Goal: Information Seeking & Learning: Learn about a topic

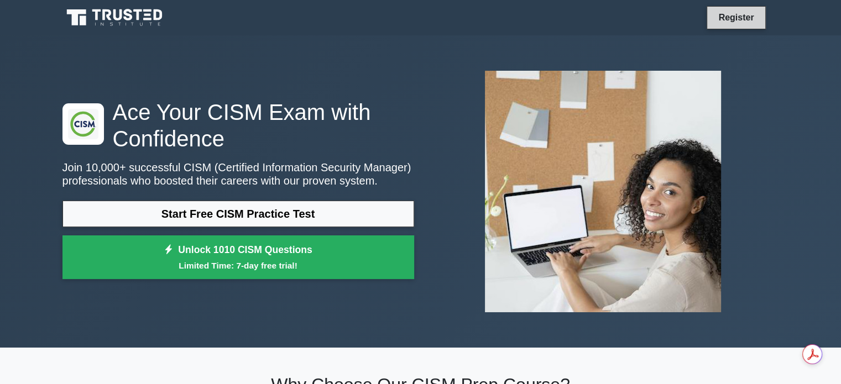
click at [740, 18] on link "Register" at bounding box center [736, 18] width 49 height 14
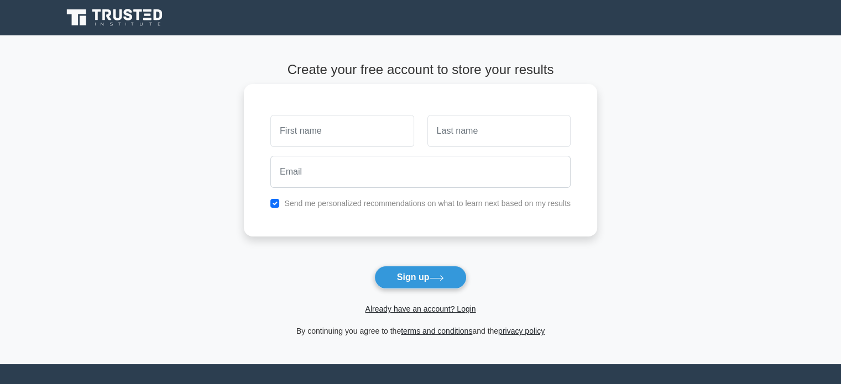
click at [378, 137] on input "text" at bounding box center [341, 131] width 143 height 32
type input "[PERSON_NAME]"
type input "Mena"
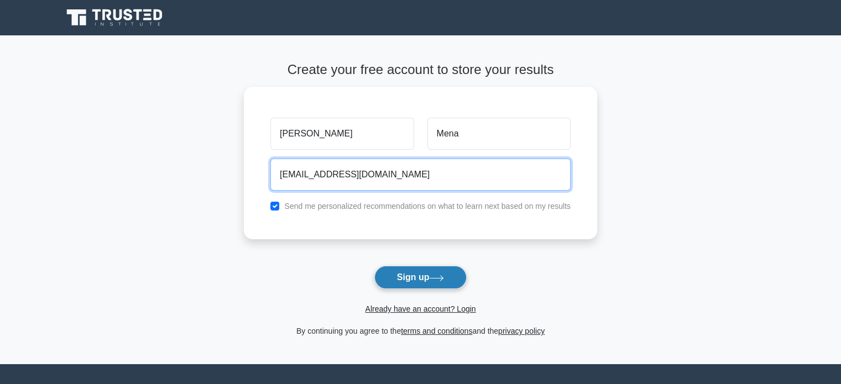
type input "menahollman@hotmail.com"
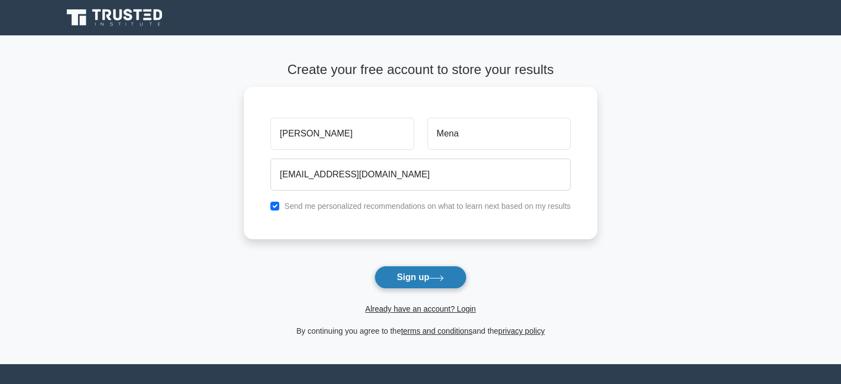
click at [436, 276] on icon at bounding box center [436, 278] width 15 height 6
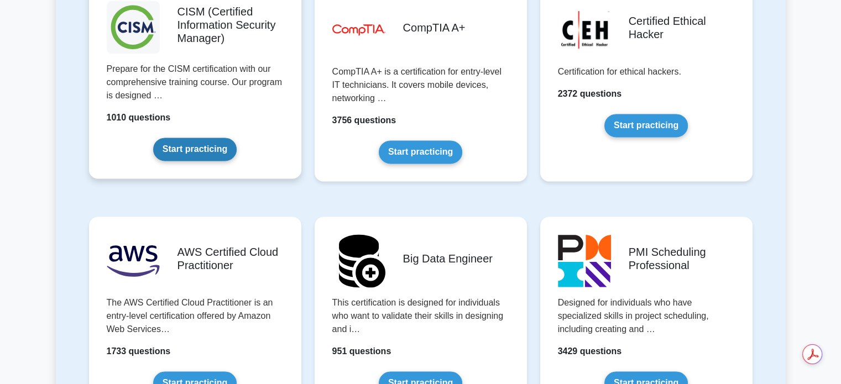
scroll to position [1714, 0]
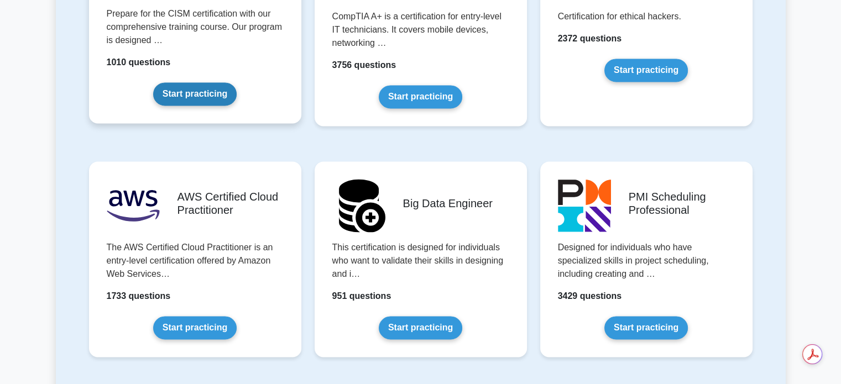
click at [208, 93] on link "Start practicing" at bounding box center [194, 93] width 83 height 23
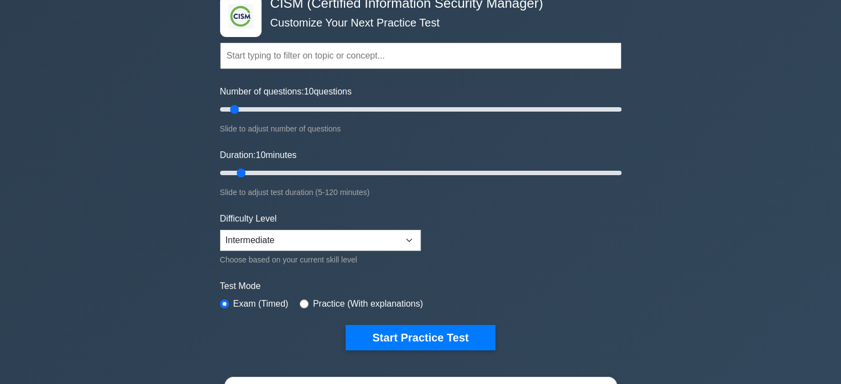
scroll to position [166, 0]
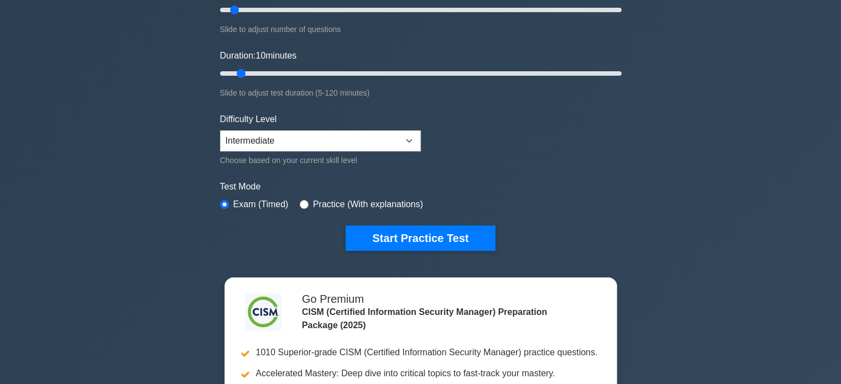
drag, startPoint x: 821, startPoint y: 0, endPoint x: 770, endPoint y: 120, distance: 130.1
click at [770, 120] on div ".clsa-1{fill:#f6f7f8;}.clsa-2{fill:#6bb345;}.clsa-3{fill:#1d2e5c;} CISM (Certif…" at bounding box center [420, 206] width 841 height 675
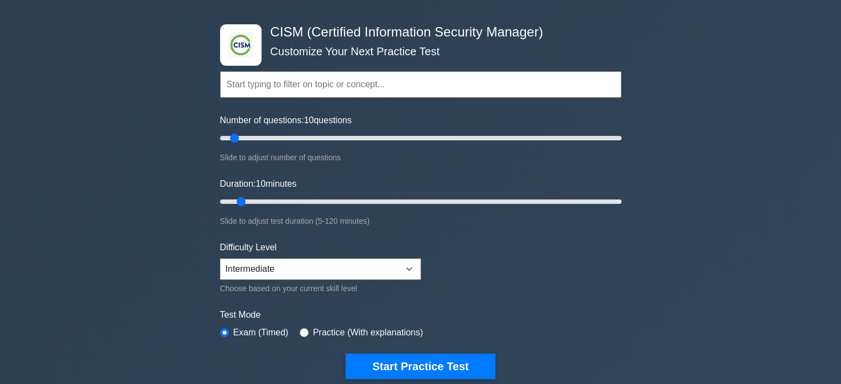
scroll to position [55, 0]
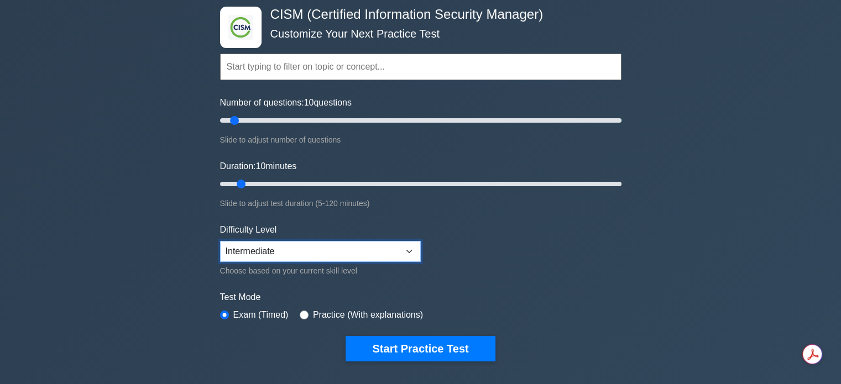
click at [411, 247] on select "Beginner Intermediate Expert" at bounding box center [320, 251] width 201 height 21
click at [670, 280] on div ".clsa-1{fill:#f6f7f8;}.clsa-2{fill:#6bb345;}.clsa-3{fill:#1d2e5c;} CISM (Certif…" at bounding box center [420, 317] width 841 height 675
click at [300, 315] on input "radio" at bounding box center [304, 315] width 9 height 9
radio input "true"
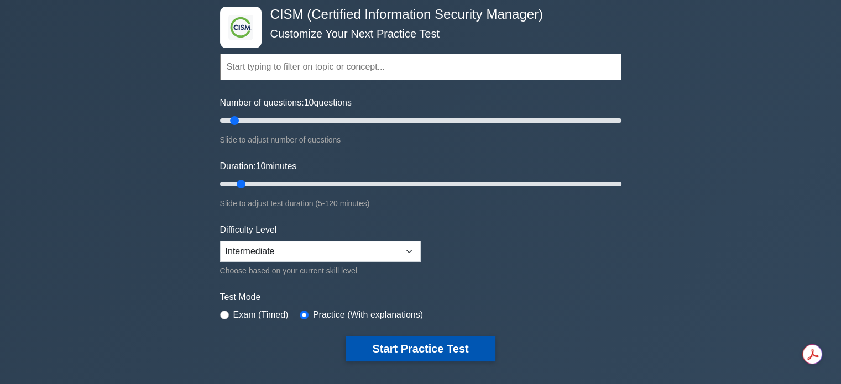
click at [418, 347] on button "Start Practice Test" at bounding box center [420, 348] width 149 height 25
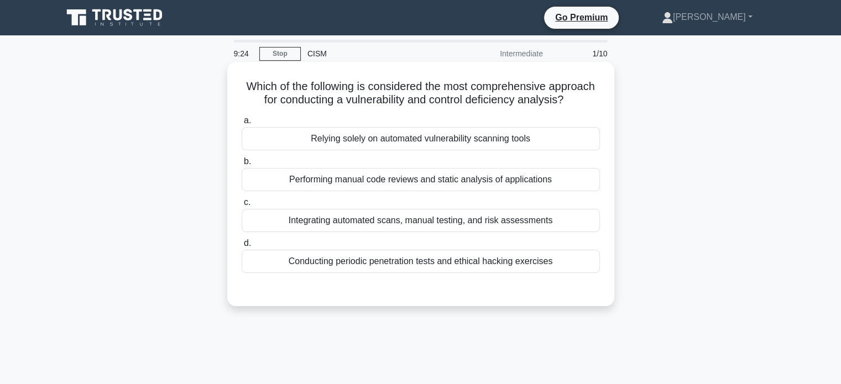
click at [530, 225] on div "Integrating automated scans, manual testing, and risk assessments" at bounding box center [421, 220] width 358 height 23
click at [242, 206] on input "c. Integrating automated scans, manual testing, and risk assessments" at bounding box center [242, 202] width 0 height 7
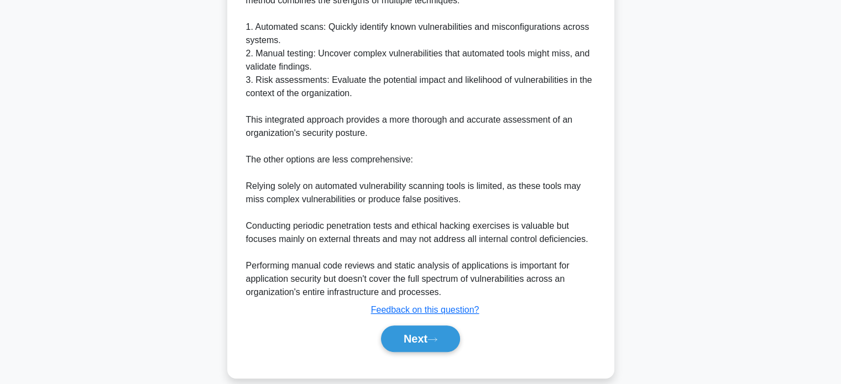
scroll to position [363, 0]
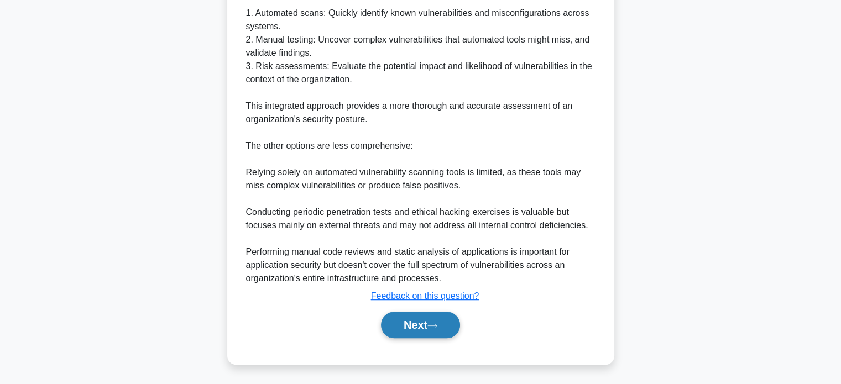
click at [452, 331] on button "Next" at bounding box center [420, 325] width 79 height 27
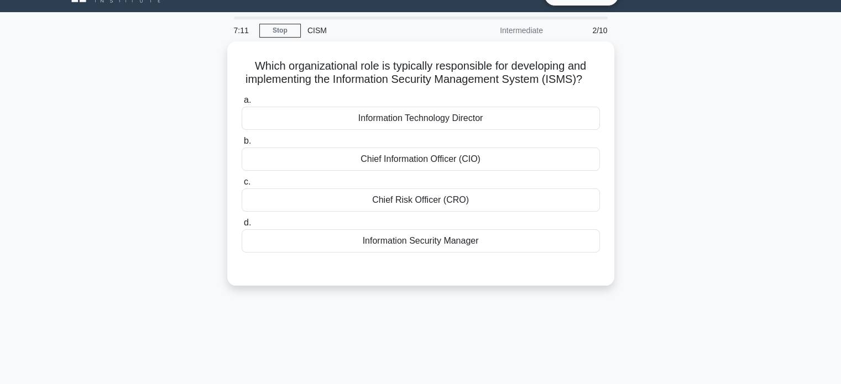
scroll to position [0, 0]
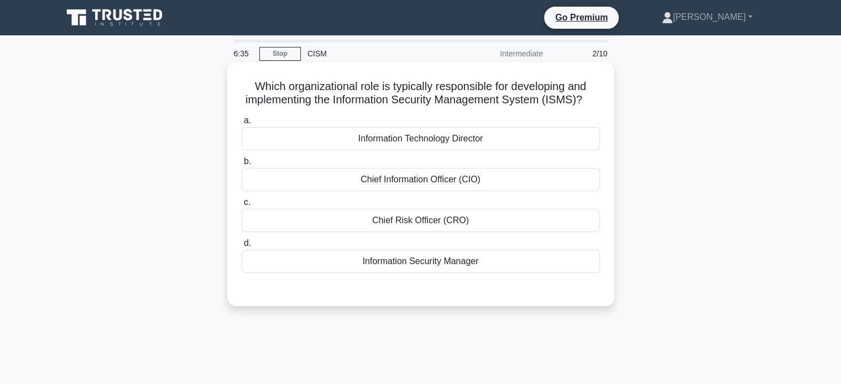
click at [475, 273] on div "Information Security Manager" at bounding box center [421, 261] width 358 height 23
click at [242, 247] on input "d. Information Security Manager" at bounding box center [242, 243] width 0 height 7
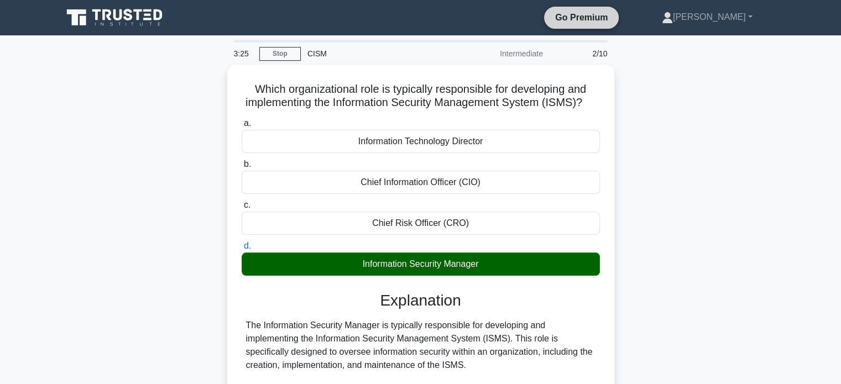
click at [604, 17] on link "Go Premium" at bounding box center [582, 18] width 66 height 14
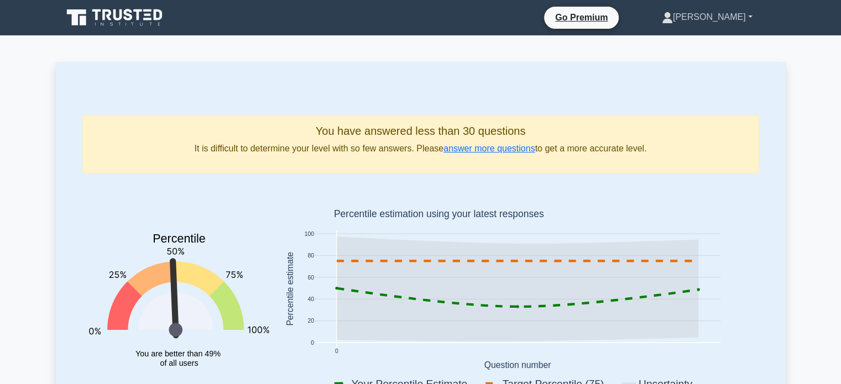
click at [745, 16] on link "[PERSON_NAME]" at bounding box center [707, 17] width 144 height 22
click at [695, 43] on link "Profile" at bounding box center [679, 43] width 87 height 18
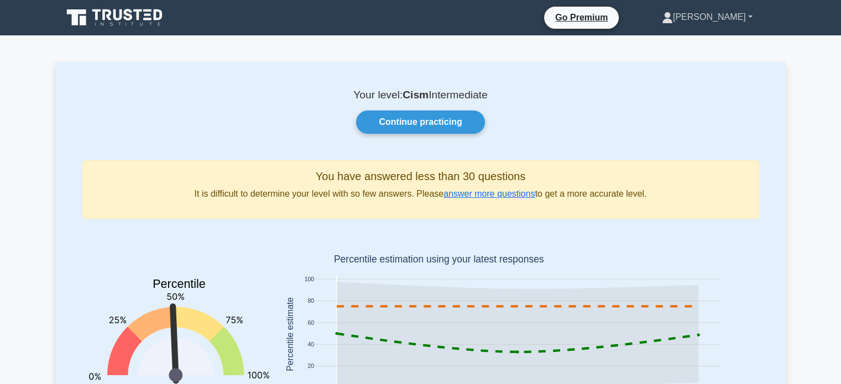
click at [728, 20] on link "[PERSON_NAME]" at bounding box center [707, 17] width 144 height 22
click at [710, 44] on link "Profile" at bounding box center [679, 43] width 87 height 18
drag, startPoint x: 445, startPoint y: 129, endPoint x: 445, endPoint y: 122, distance: 7.7
click at [445, 129] on link "Continue practicing" at bounding box center [420, 122] width 128 height 23
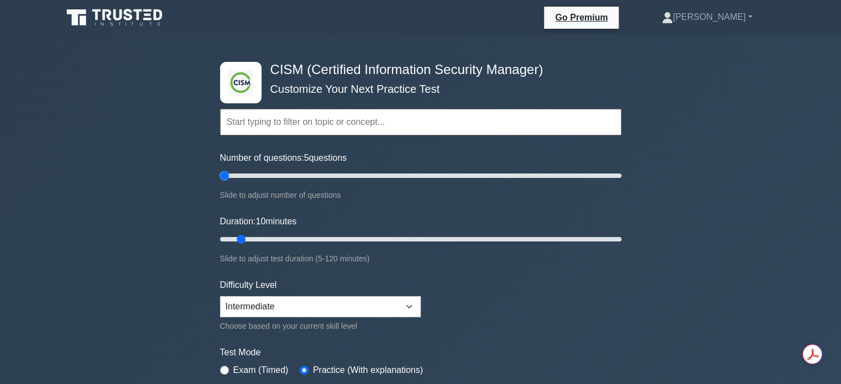
drag, startPoint x: 234, startPoint y: 175, endPoint x: 228, endPoint y: 194, distance: 20.3
type input "5"
click at [228, 182] on input "Number of questions: 5 questions" at bounding box center [420, 175] width 401 height 13
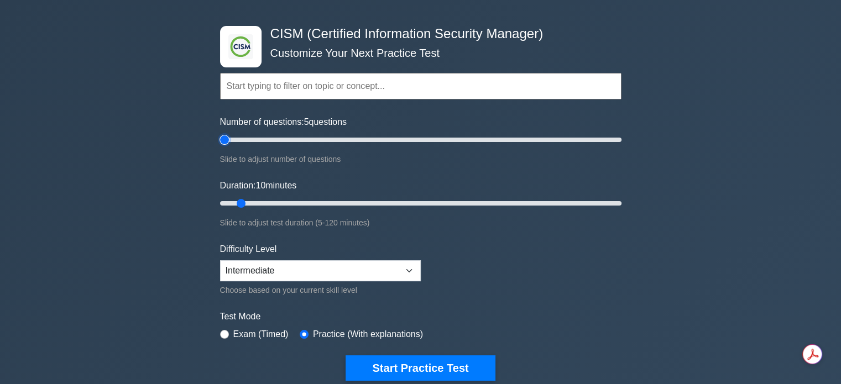
scroll to position [55, 0]
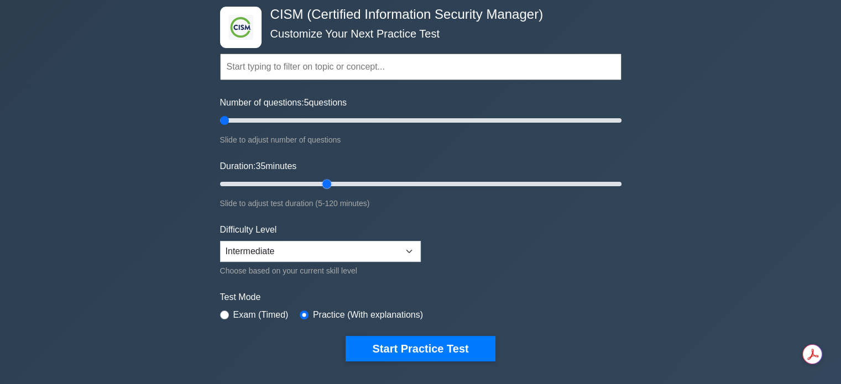
drag, startPoint x: 239, startPoint y: 182, endPoint x: 321, endPoint y: 182, distance: 81.8
type input "35"
click at [321, 182] on input "Duration: 35 minutes" at bounding box center [420, 184] width 401 height 13
click at [400, 253] on select "Beginner Intermediate Expert" at bounding box center [320, 251] width 201 height 21
click at [220, 241] on select "Beginner Intermediate Expert" at bounding box center [320, 251] width 201 height 21
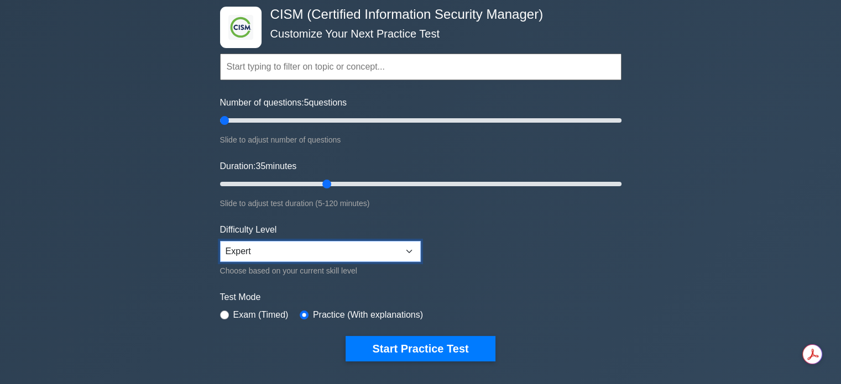
click at [408, 252] on select "Beginner Intermediate Expert" at bounding box center [320, 251] width 201 height 21
select select "intermediate"
click at [220, 241] on select "Beginner Intermediate Expert" at bounding box center [320, 251] width 201 height 21
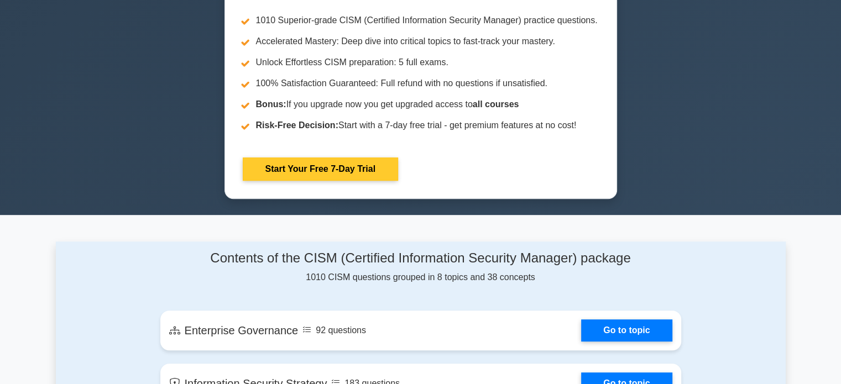
scroll to position [498, 0]
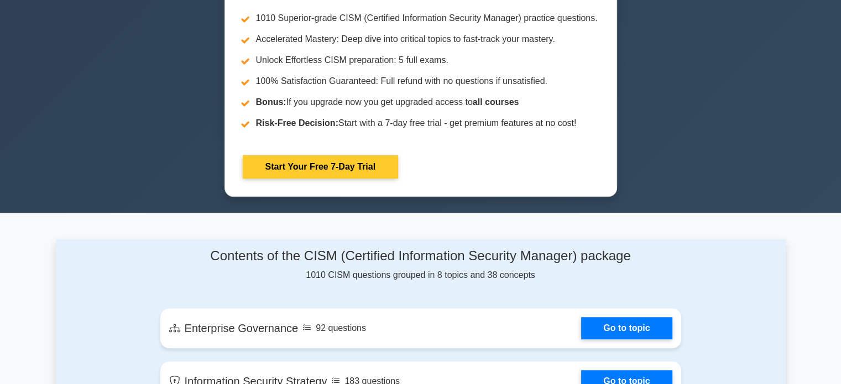
click at [378, 176] on link "Start Your Free 7-Day Trial" at bounding box center [320, 166] width 155 height 23
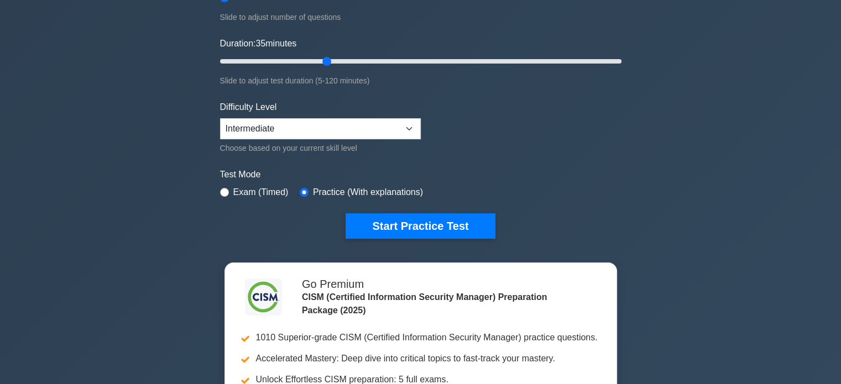
scroll to position [111, 0]
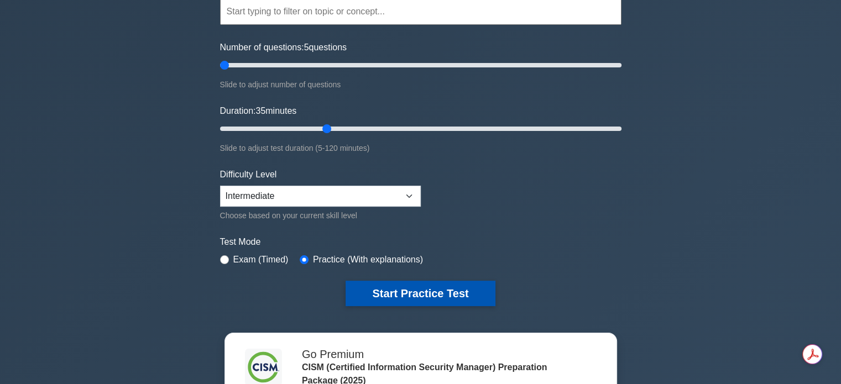
click at [455, 298] on button "Start Practice Test" at bounding box center [420, 293] width 149 height 25
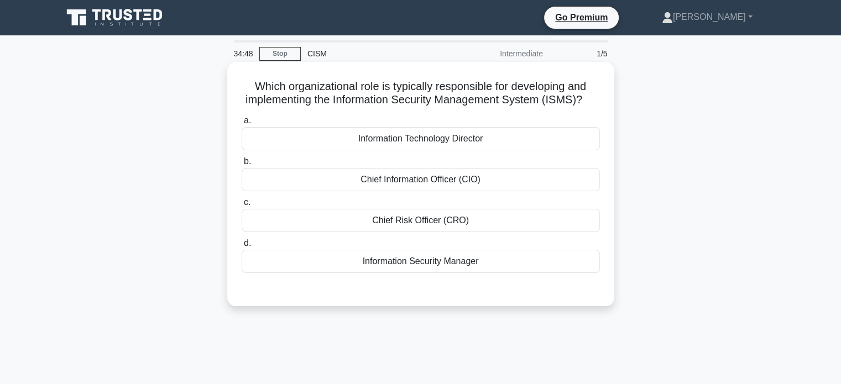
click at [460, 272] on div "Information Security Manager" at bounding box center [421, 261] width 358 height 23
click at [242, 247] on input "d. Information Security Manager" at bounding box center [242, 243] width 0 height 7
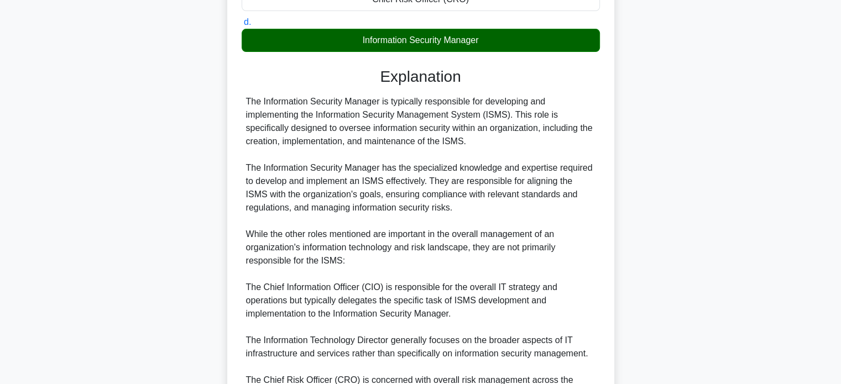
scroll to position [332, 0]
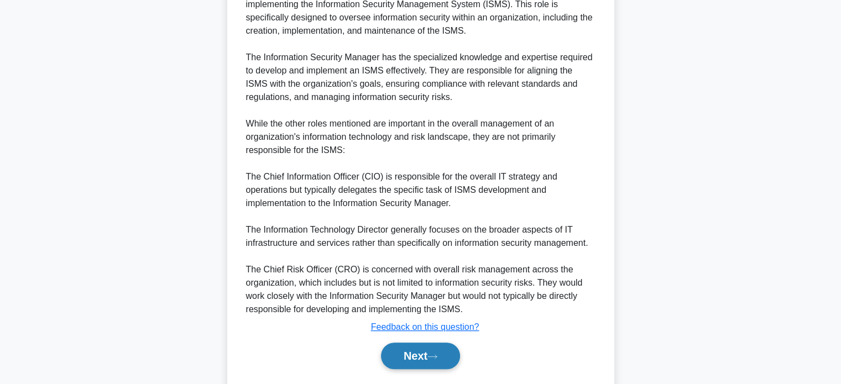
click at [434, 360] on icon at bounding box center [432, 357] width 10 height 6
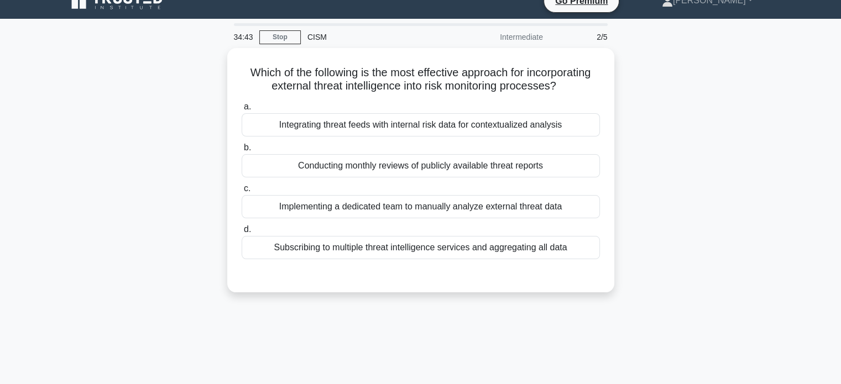
scroll to position [0, 0]
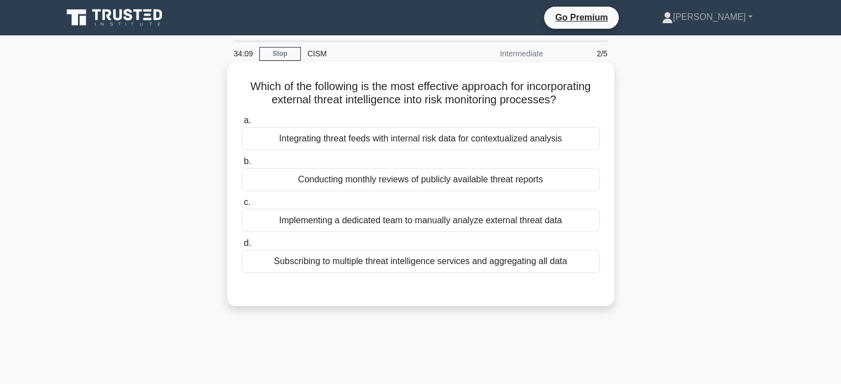
click at [530, 145] on div "Integrating threat feeds with internal risk data for contextualized analysis" at bounding box center [421, 138] width 358 height 23
click at [242, 124] on input "a. Integrating threat feeds with internal risk data for contextualized analysis" at bounding box center [242, 120] width 0 height 7
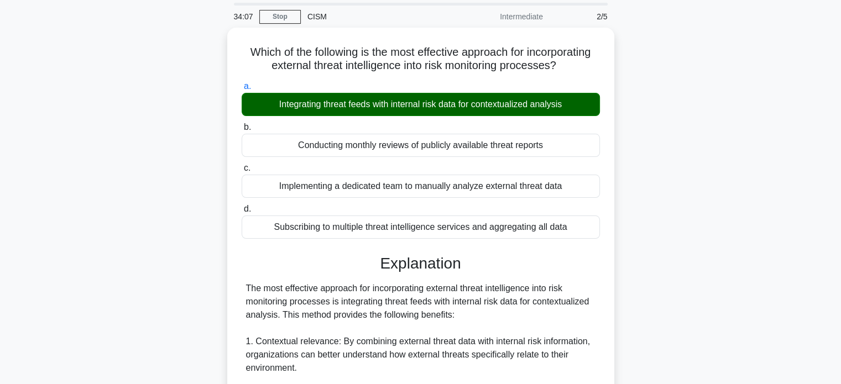
scroll to position [55, 0]
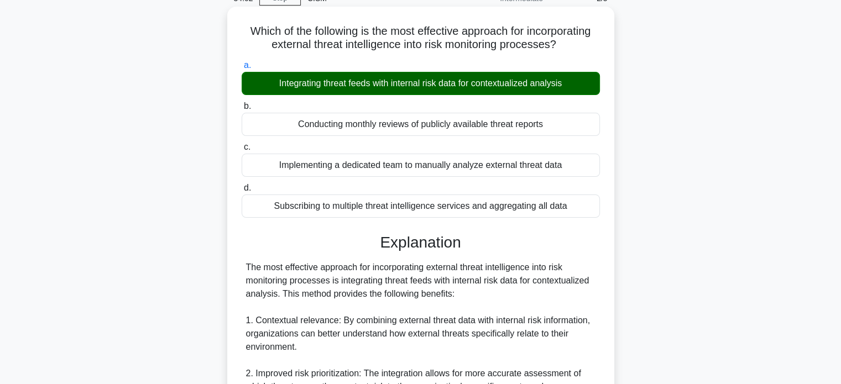
click at [538, 166] on div "Implementing a dedicated team to manually analyze external threat data" at bounding box center [421, 165] width 358 height 23
click at [242, 151] on input "c. Implementing a dedicated team to manually analyze external threat data" at bounding box center [242, 147] width 0 height 7
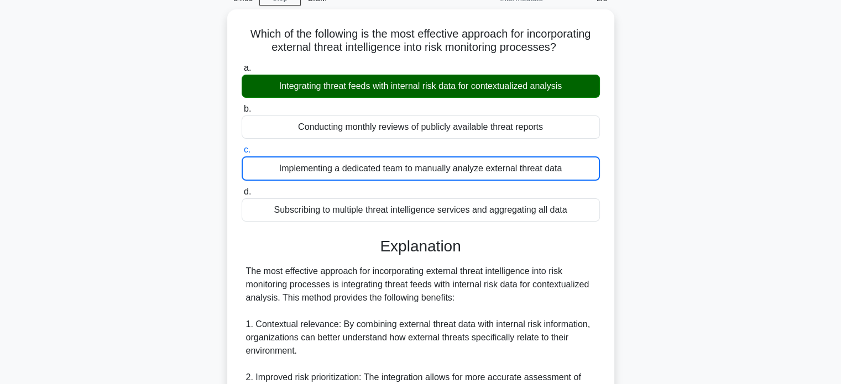
click at [642, 208] on div "Which of the following is the most effective approach for incorporating externa…" at bounding box center [421, 375] width 730 height 733
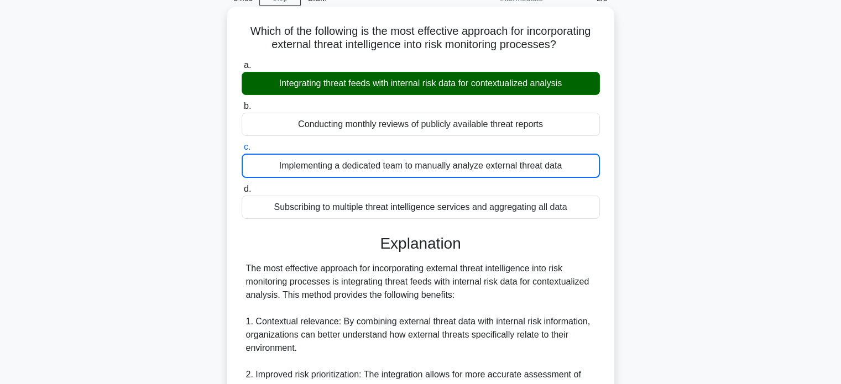
click at [523, 119] on div "Conducting monthly reviews of publicly available threat reports" at bounding box center [421, 124] width 358 height 23
click at [242, 110] on input "b. Conducting monthly reviews of publicly available threat reports" at bounding box center [242, 106] width 0 height 7
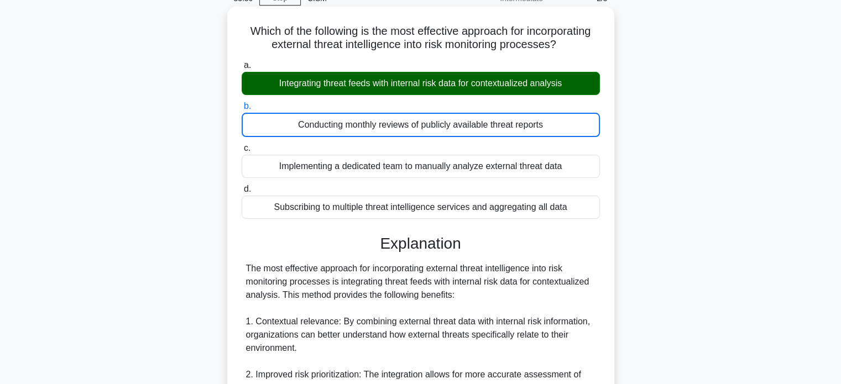
click at [522, 92] on div "Integrating threat feeds with internal risk data for contextualized analysis" at bounding box center [421, 83] width 358 height 23
click at [242, 69] on input "a. Integrating threat feeds with internal risk data for contextualized analysis" at bounding box center [242, 65] width 0 height 7
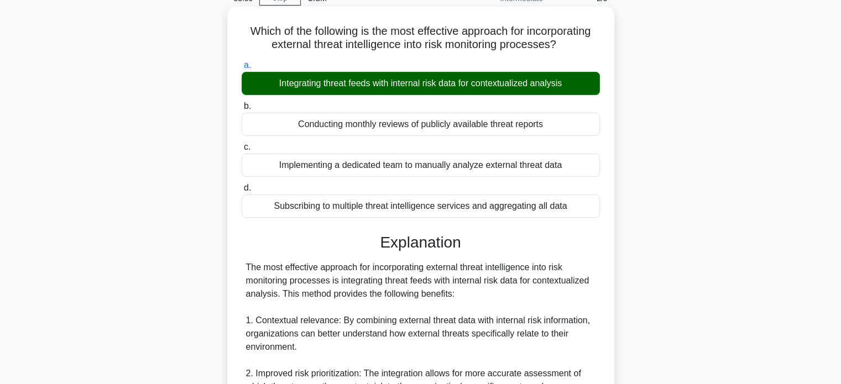
click at [523, 81] on div "Integrating threat feeds with internal risk data for contextualized analysis" at bounding box center [421, 83] width 358 height 23
click at [242, 69] on input "a. Integrating threat feeds with internal risk data for contextualized analysis" at bounding box center [242, 65] width 0 height 7
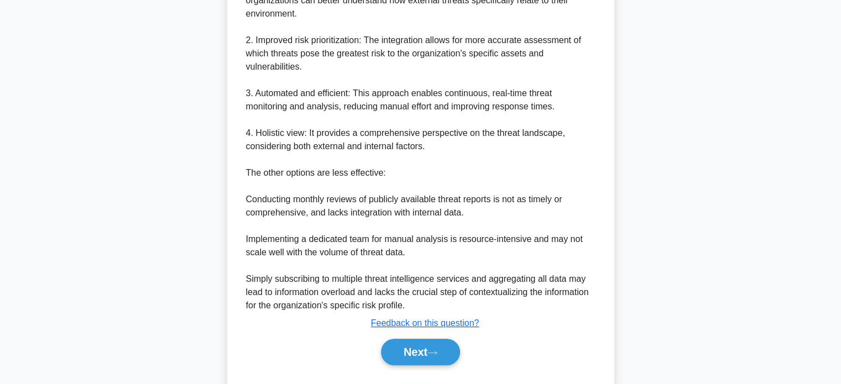
scroll to position [416, 0]
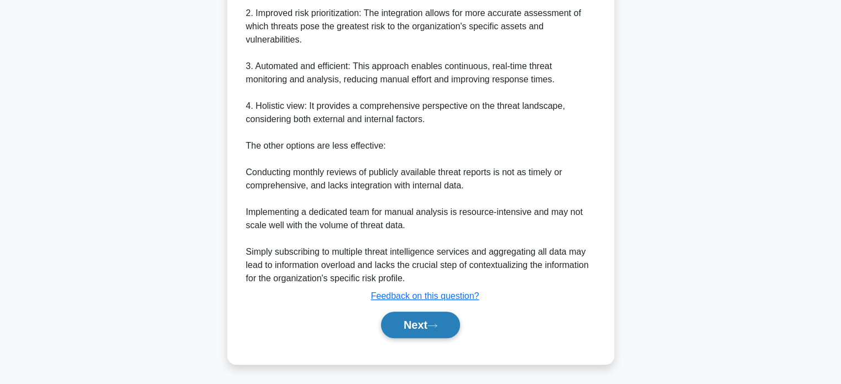
click at [443, 330] on button "Next" at bounding box center [420, 325] width 79 height 27
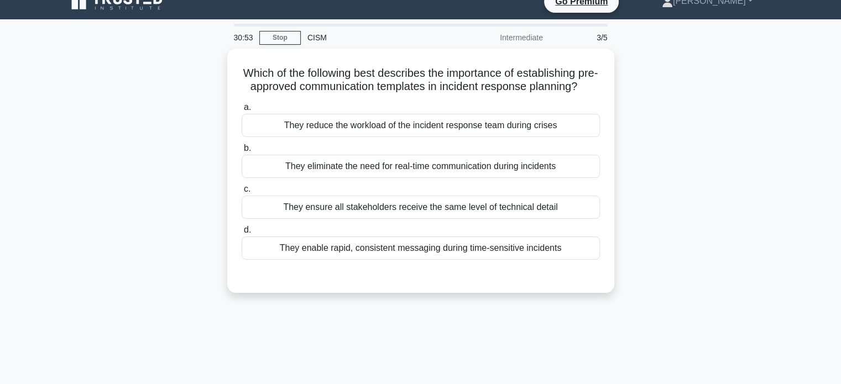
scroll to position [0, 0]
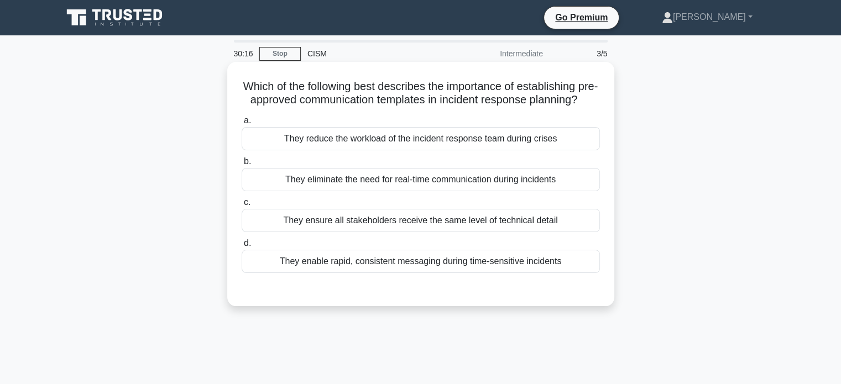
click at [560, 273] on div "They enable rapid, consistent messaging during time-sensitive incidents" at bounding box center [421, 261] width 358 height 23
click at [242, 247] on input "d. They enable rapid, consistent messaging during time-sensitive incidents" at bounding box center [242, 243] width 0 height 7
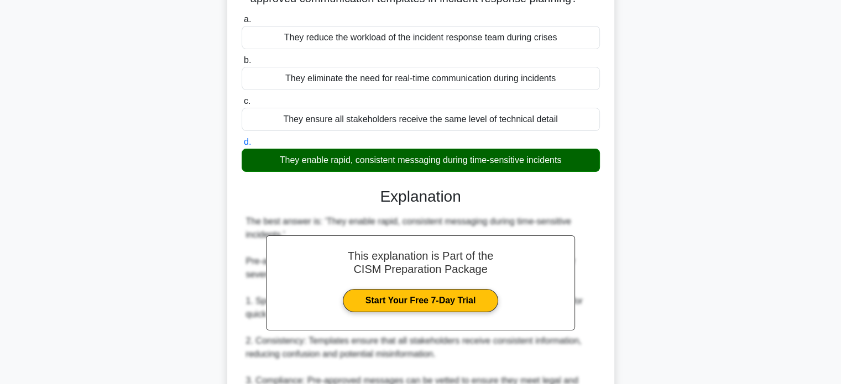
scroll to position [111, 0]
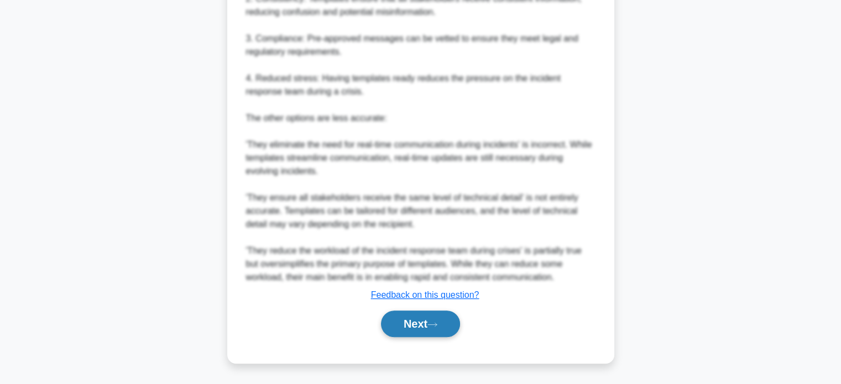
drag, startPoint x: 420, startPoint y: 331, endPoint x: 436, endPoint y: 329, distance: 16.2
click at [423, 329] on button "Next" at bounding box center [420, 324] width 79 height 27
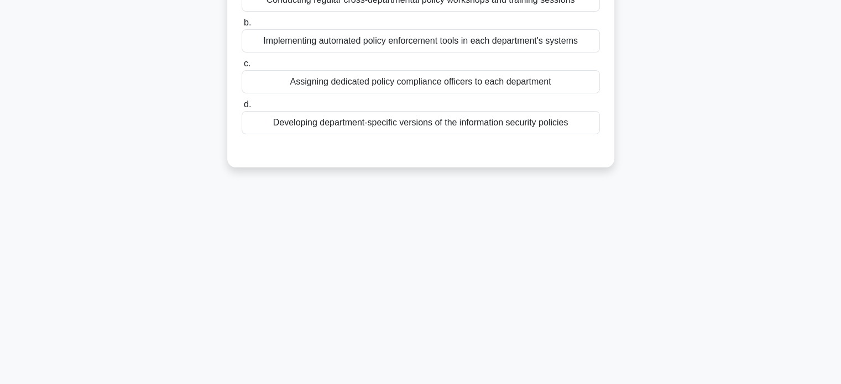
scroll to position [0, 0]
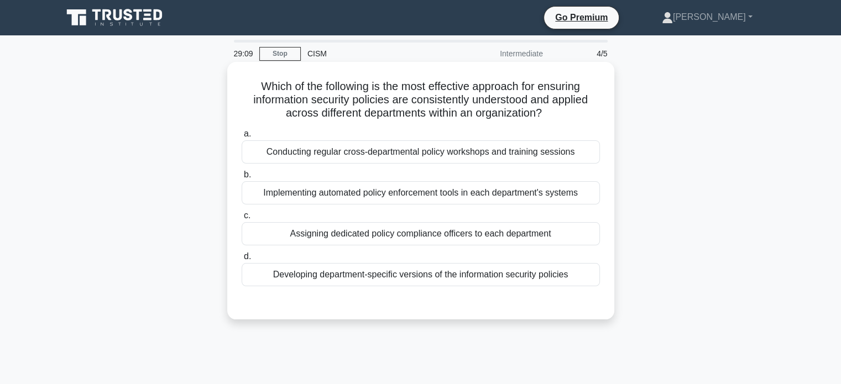
click at [572, 147] on div "Conducting regular cross-departmental policy workshops and training sessions" at bounding box center [421, 151] width 358 height 23
click at [242, 138] on input "a. Conducting regular cross-departmental policy workshops and training sessions" at bounding box center [242, 134] width 0 height 7
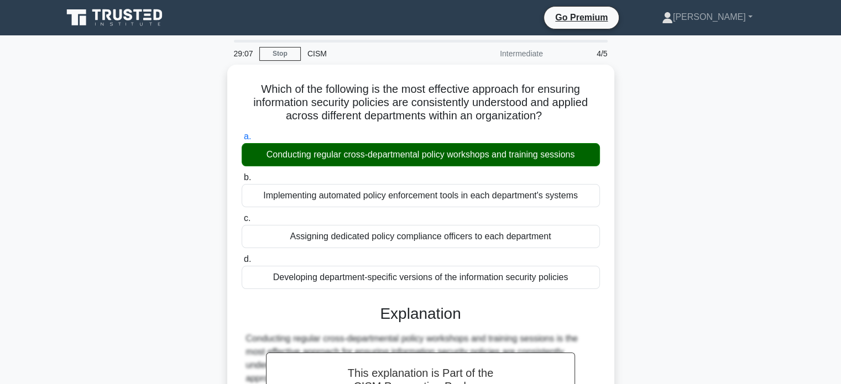
scroll to position [55, 0]
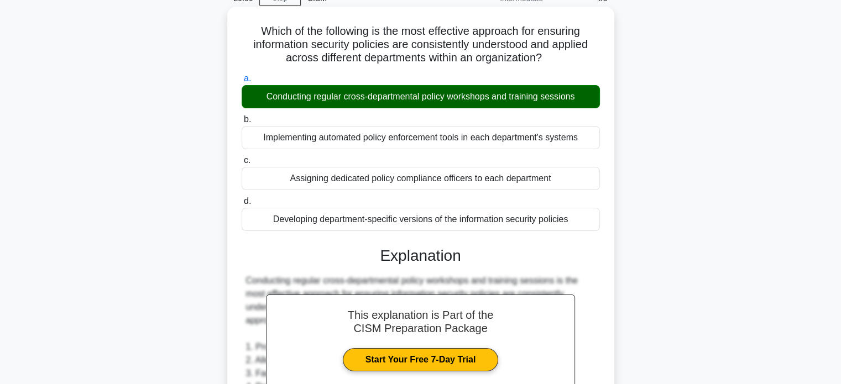
click at [560, 143] on div "Implementing automated policy enforcement tools in each department's systems" at bounding box center [421, 137] width 358 height 23
click at [242, 123] on input "b. Implementing automated policy enforcement tools in each department's systems" at bounding box center [242, 119] width 0 height 7
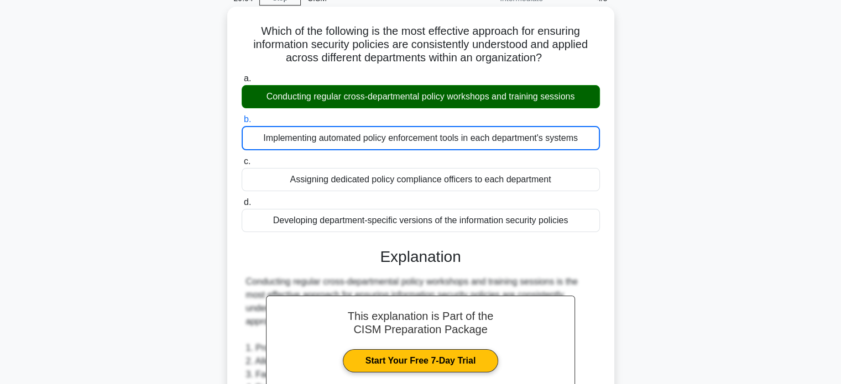
click at [571, 185] on div "Assigning dedicated policy compliance officers to each department" at bounding box center [421, 179] width 358 height 23
click at [242, 165] on input "c. Assigning dedicated policy compliance officers to each department" at bounding box center [242, 161] width 0 height 7
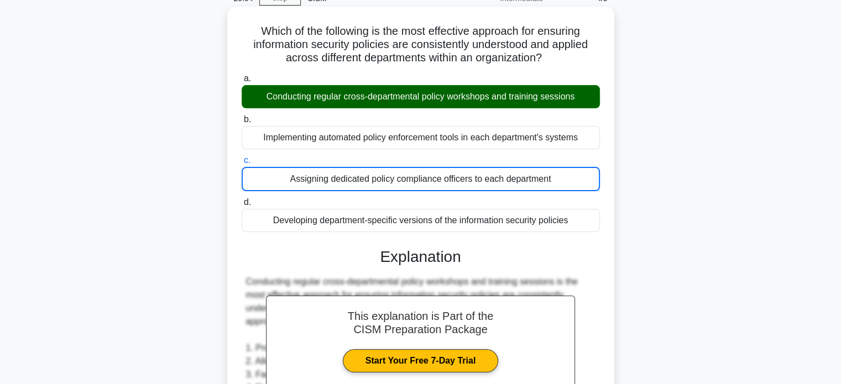
click at [568, 218] on div "Developing department-specific versions of the information security policies" at bounding box center [421, 220] width 358 height 23
click at [242, 206] on input "d. Developing department-specific versions of the information security policies" at bounding box center [242, 202] width 0 height 7
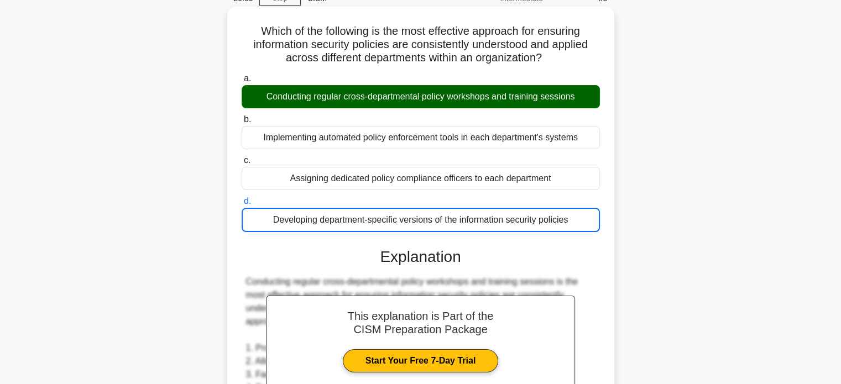
click at [580, 150] on div "a. Conducting regular cross-departmental policy workshops and training sessions…" at bounding box center [421, 152] width 372 height 165
click at [583, 140] on div "Implementing automated policy enforcement tools in each department's systems" at bounding box center [421, 137] width 358 height 23
click at [242, 123] on input "b. Implementing automated policy enforcement tools in each department's systems" at bounding box center [242, 119] width 0 height 7
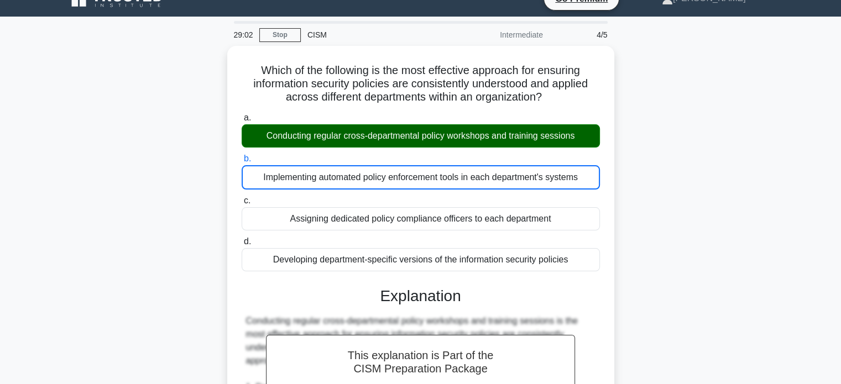
scroll to position [0, 0]
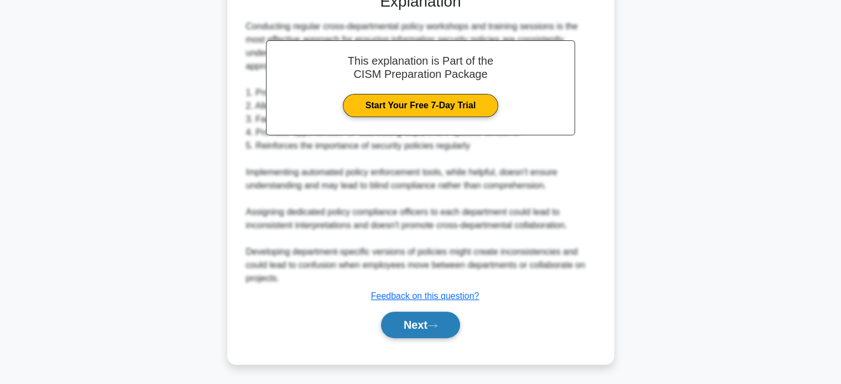
click at [425, 325] on button "Next" at bounding box center [420, 325] width 79 height 27
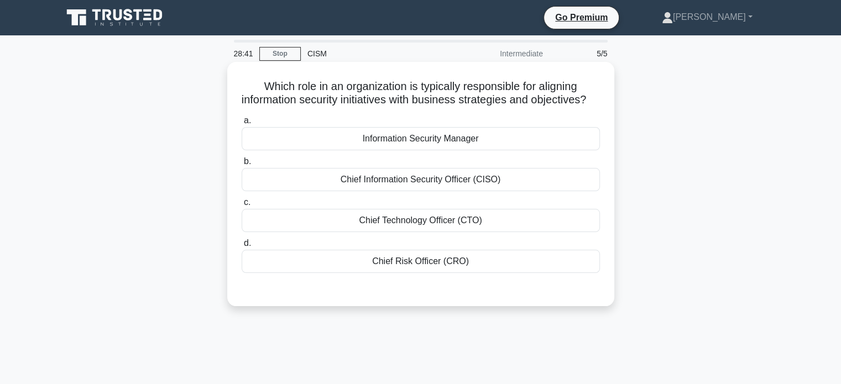
click at [495, 232] on div "Chief Technology Officer (CTO)" at bounding box center [421, 220] width 358 height 23
click at [242, 206] on input "c. Chief Technology Officer (CTO)" at bounding box center [242, 202] width 0 height 7
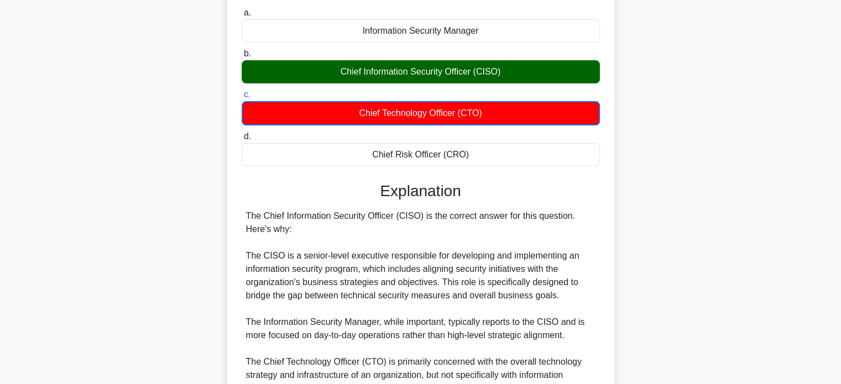
scroll to position [166, 0]
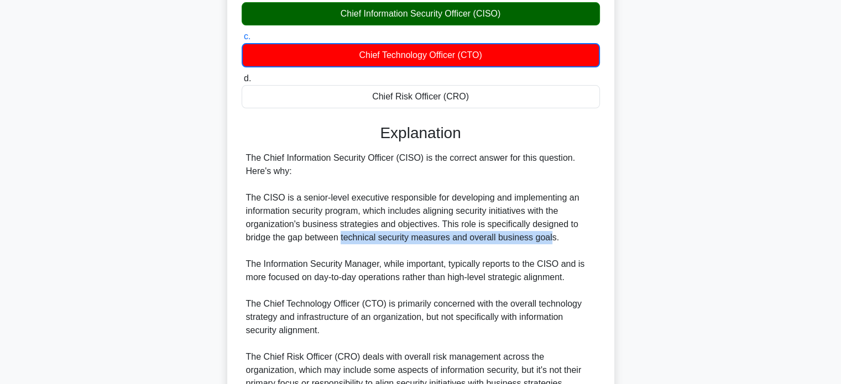
drag, startPoint x: 551, startPoint y: 257, endPoint x: 343, endPoint y: 254, distance: 207.9
click at [343, 254] on div "The Chief Information Security Officer (CISO) is the correct answer for this qu…" at bounding box center [420, 298] width 349 height 292
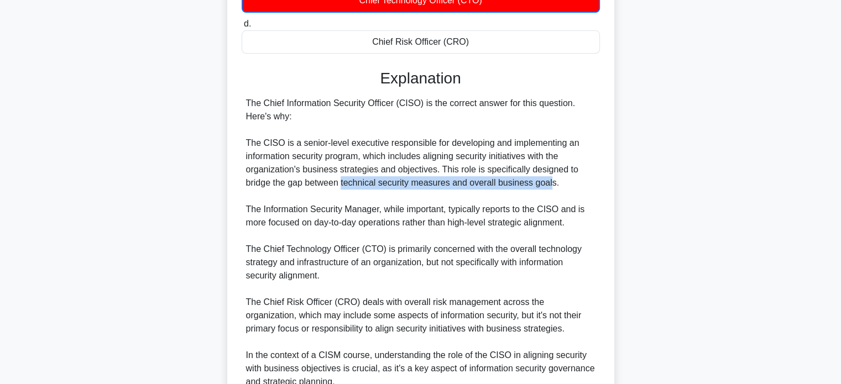
scroll to position [332, 0]
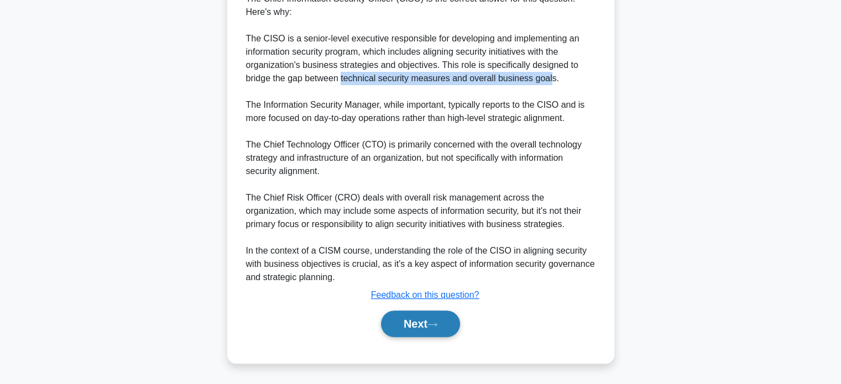
click at [427, 329] on button "Next" at bounding box center [420, 324] width 79 height 27
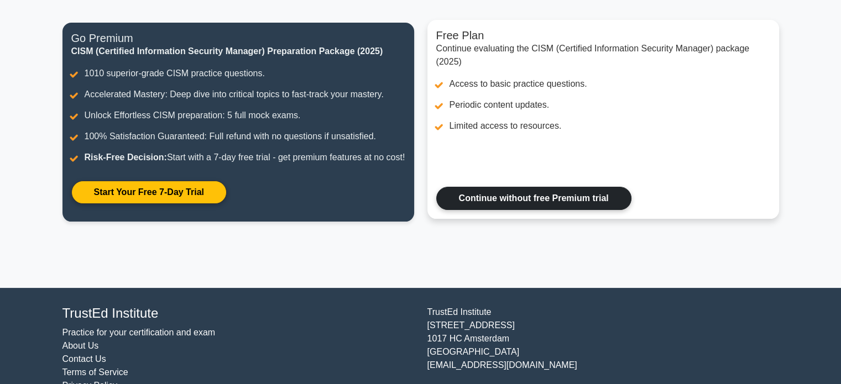
scroll to position [154, 0]
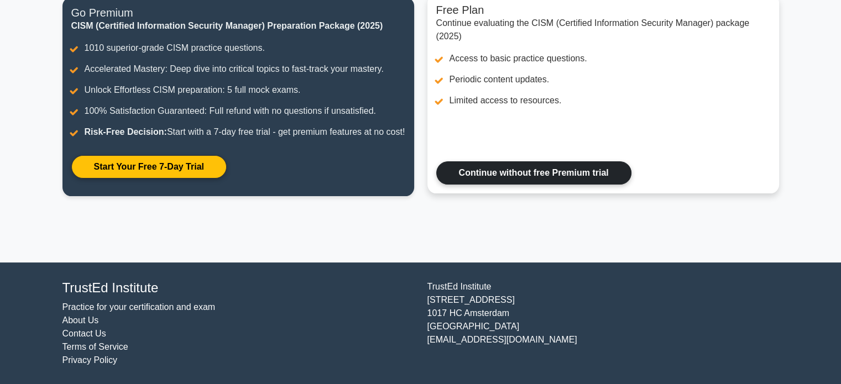
click at [619, 178] on link "Continue without free Premium trial" at bounding box center [533, 172] width 195 height 23
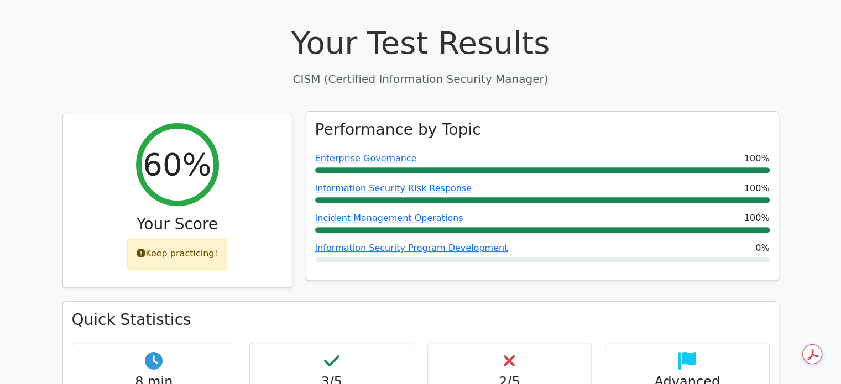
scroll to position [387, 0]
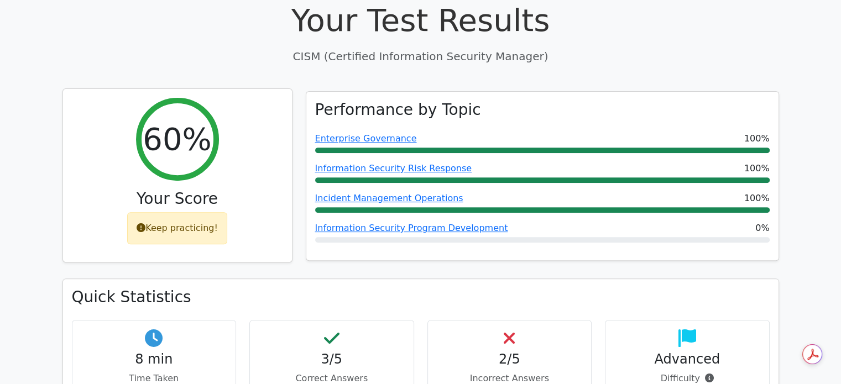
click at [196, 212] on div "Keep practicing!" at bounding box center [177, 228] width 100 height 32
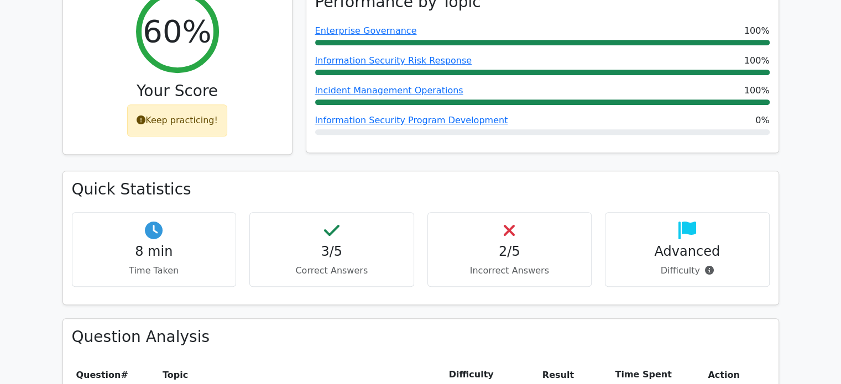
scroll to position [498, 0]
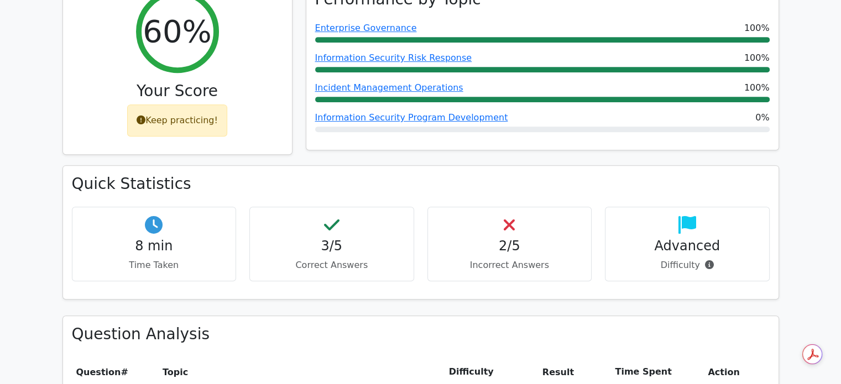
click at [659, 232] on div "Advanced Difficulty" at bounding box center [687, 244] width 165 height 75
click at [670, 238] on h4 "Advanced" at bounding box center [687, 246] width 146 height 16
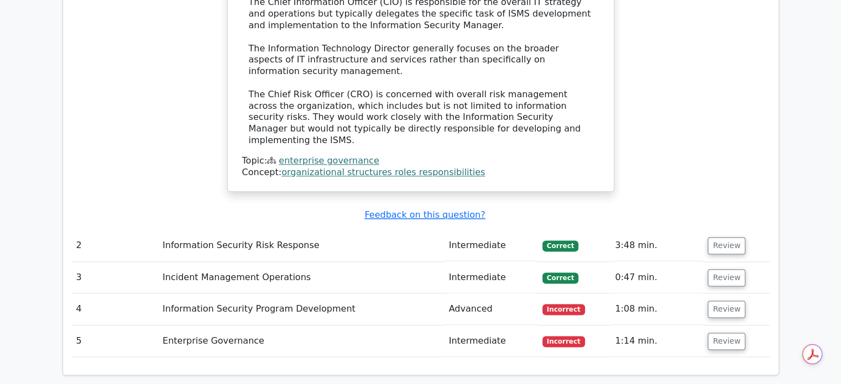
scroll to position [1327, 0]
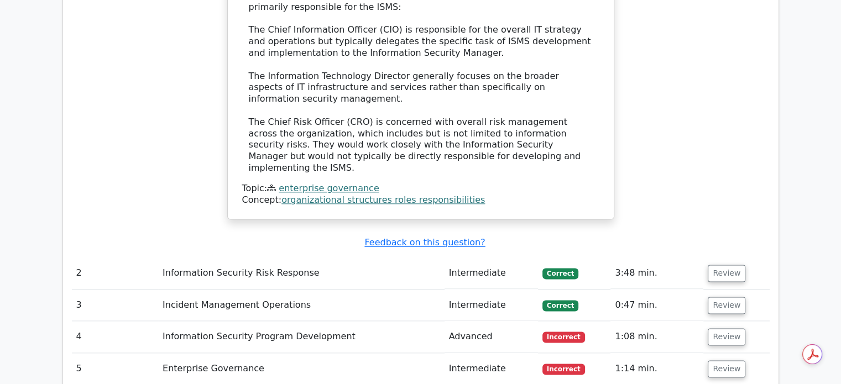
click at [438, 258] on td "Information Security Risk Response" at bounding box center [301, 274] width 286 height 32
click at [550, 258] on td "Correct" at bounding box center [574, 274] width 73 height 32
click at [714, 265] on button "Review" at bounding box center [727, 273] width 38 height 17
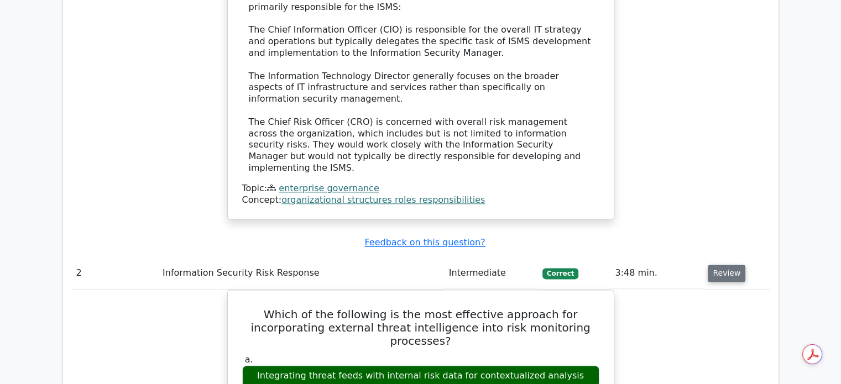
click at [718, 265] on button "Review" at bounding box center [727, 273] width 38 height 17
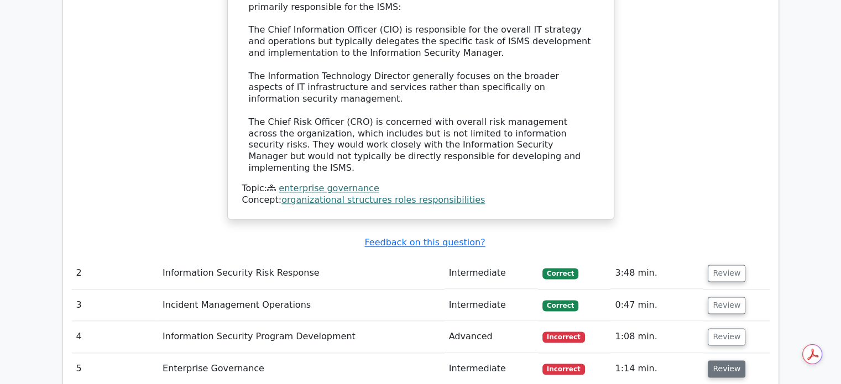
click at [718, 361] on button "Review" at bounding box center [727, 369] width 38 height 17
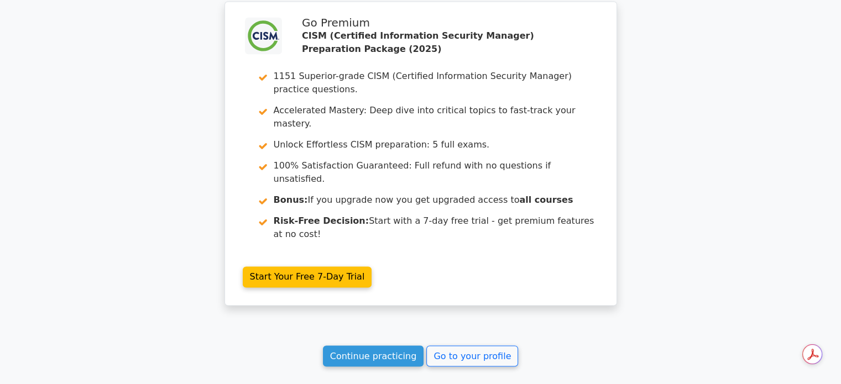
scroll to position [1777, 0]
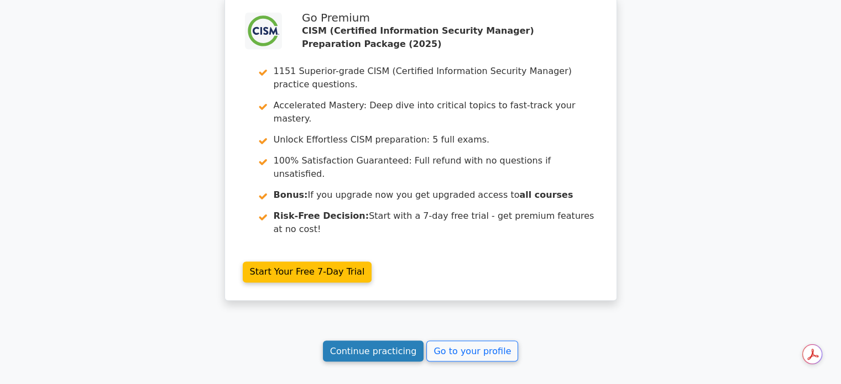
click at [349, 341] on link "Continue practicing" at bounding box center [373, 351] width 101 height 21
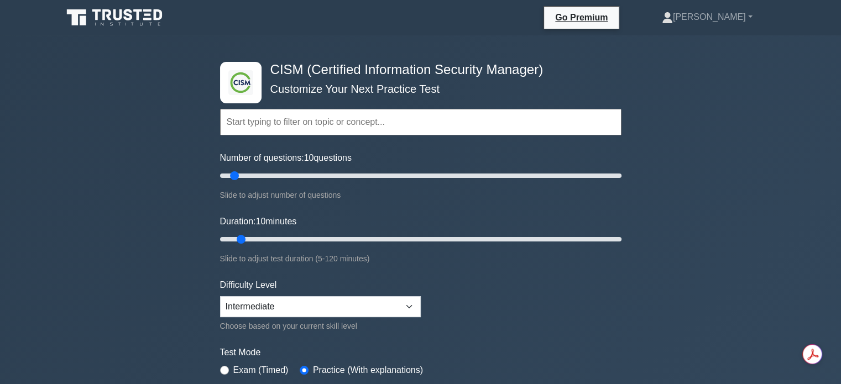
click at [719, 247] on div ".clsa-1{fill:#f6f7f8;}.clsa-2{fill:#6bb345;}.clsa-3{fill:#1d2e5c;} CISM (Certif…" at bounding box center [420, 372] width 841 height 675
click at [614, 16] on link "Go Premium" at bounding box center [582, 18] width 66 height 14
drag, startPoint x: 237, startPoint y: 173, endPoint x: 244, endPoint y: 171, distance: 7.9
click at [244, 171] on input "Number of questions: 15 questions" at bounding box center [420, 175] width 401 height 13
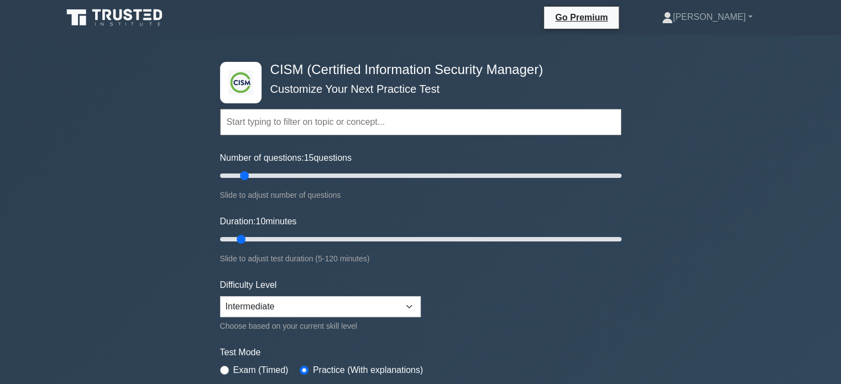
click at [341, 127] on input "text" at bounding box center [420, 122] width 401 height 27
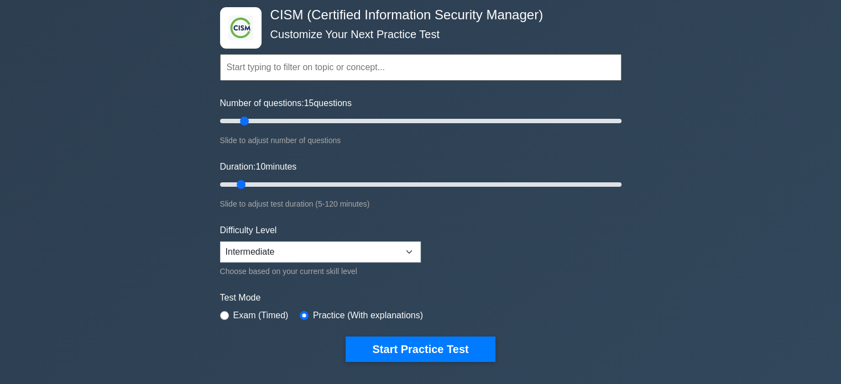
scroll to position [55, 0]
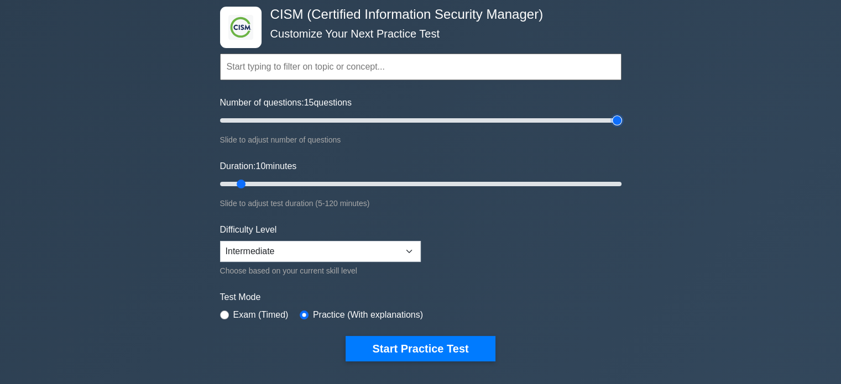
click at [613, 120] on input "Number of questions: 15 questions" at bounding box center [420, 120] width 401 height 13
drag, startPoint x: 617, startPoint y: 121, endPoint x: 292, endPoint y: 130, distance: 324.7
click at [292, 127] on input "Number of questions: 40 questions" at bounding box center [420, 120] width 401 height 13
drag, startPoint x: 291, startPoint y: 121, endPoint x: 238, endPoint y: 122, distance: 53.1
click at [238, 122] on input "Number of questions: 10 questions" at bounding box center [420, 120] width 401 height 13
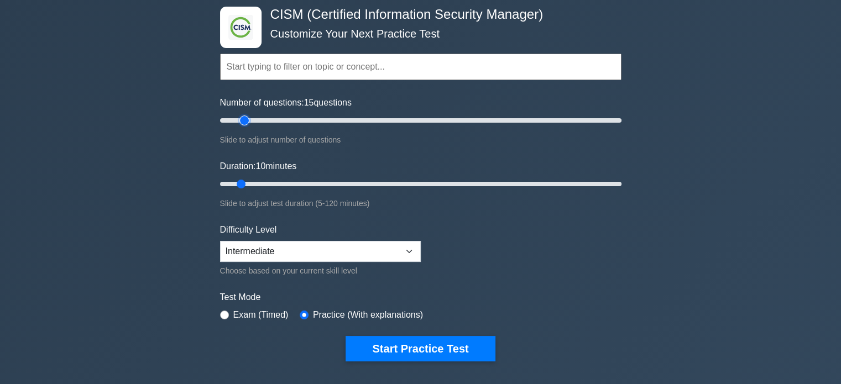
drag, startPoint x: 238, startPoint y: 122, endPoint x: 247, endPoint y: 121, distance: 8.5
type input "15"
click at [247, 121] on input "Number of questions: 15 questions" at bounding box center [420, 120] width 401 height 13
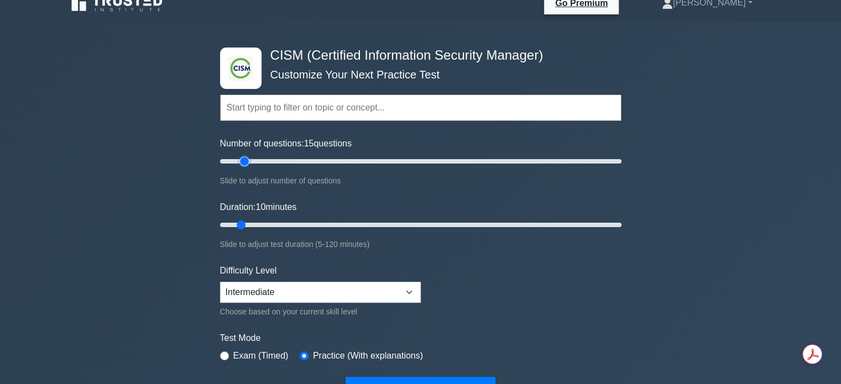
scroll to position [0, 0]
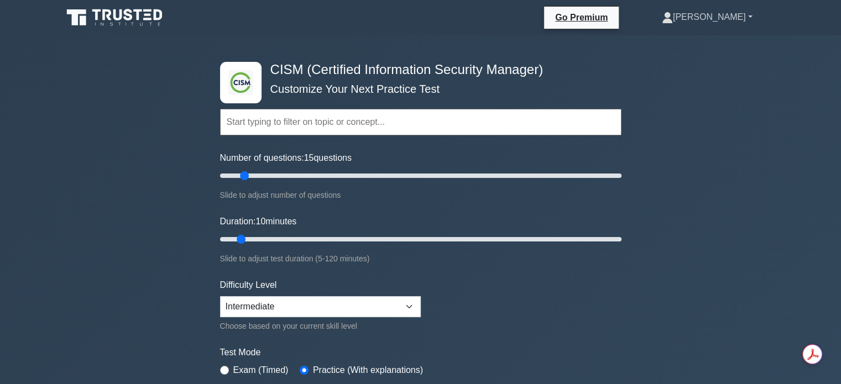
click at [751, 20] on link "[PERSON_NAME]" at bounding box center [707, 17] width 144 height 22
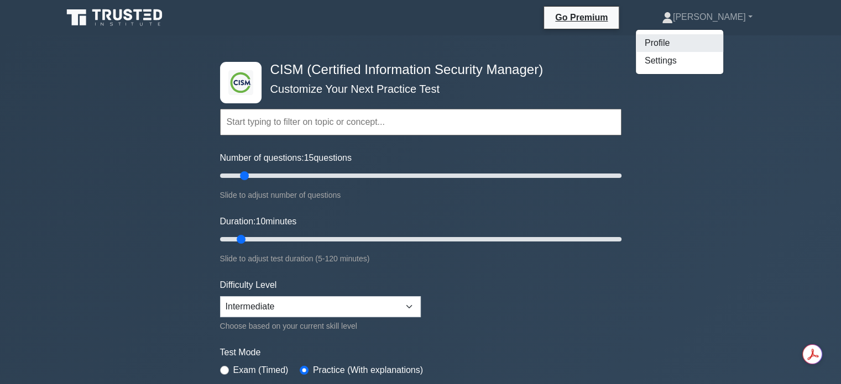
click at [692, 40] on link "Profile" at bounding box center [679, 43] width 87 height 18
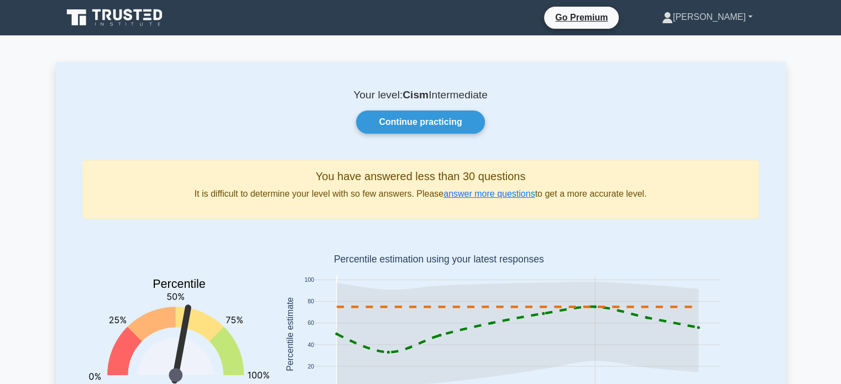
click at [743, 23] on link "[PERSON_NAME]" at bounding box center [707, 17] width 144 height 22
click at [719, 61] on link "Settings" at bounding box center [679, 61] width 87 height 18
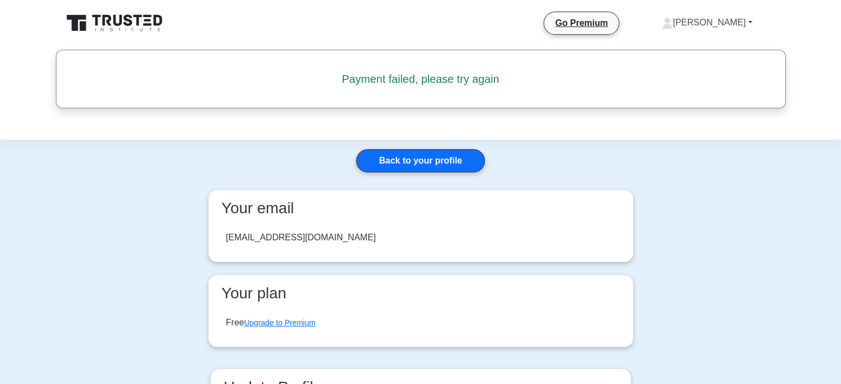
click at [751, 22] on link "[PERSON_NAME]" at bounding box center [707, 23] width 144 height 22
click at [711, 47] on link "Profile" at bounding box center [679, 49] width 87 height 18
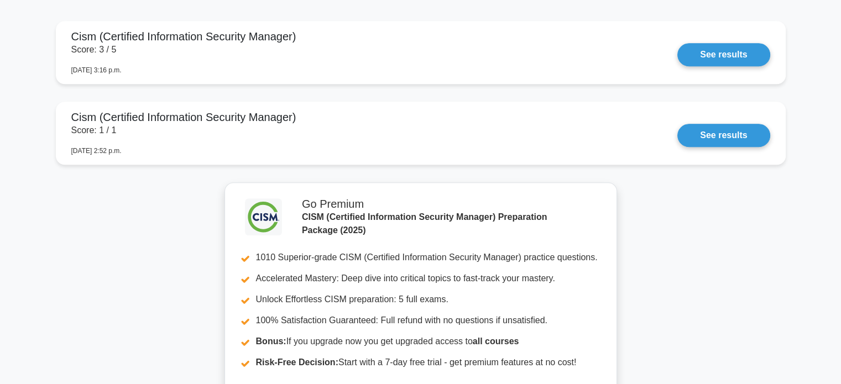
scroll to position [956, 0]
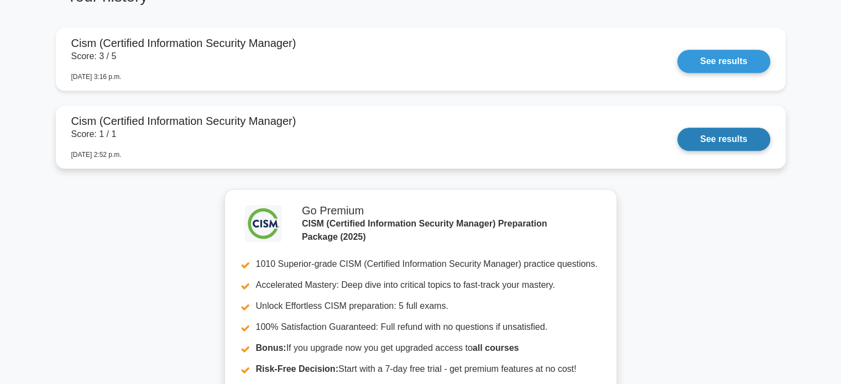
click at [733, 141] on link "See results" at bounding box center [723, 139] width 92 height 23
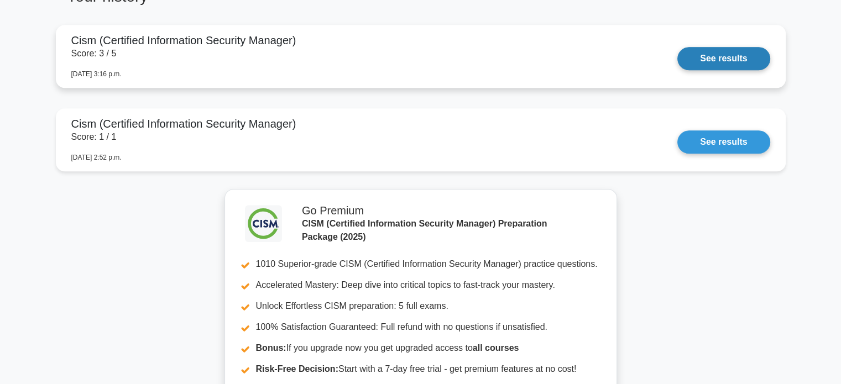
click at [718, 58] on link "See results" at bounding box center [723, 58] width 92 height 23
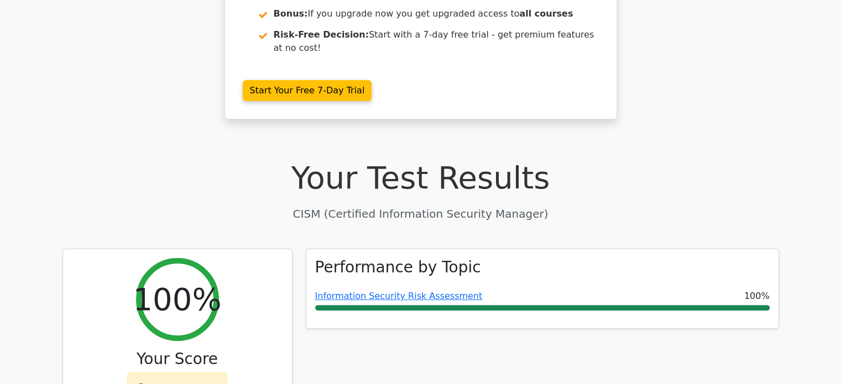
scroll to position [221, 0]
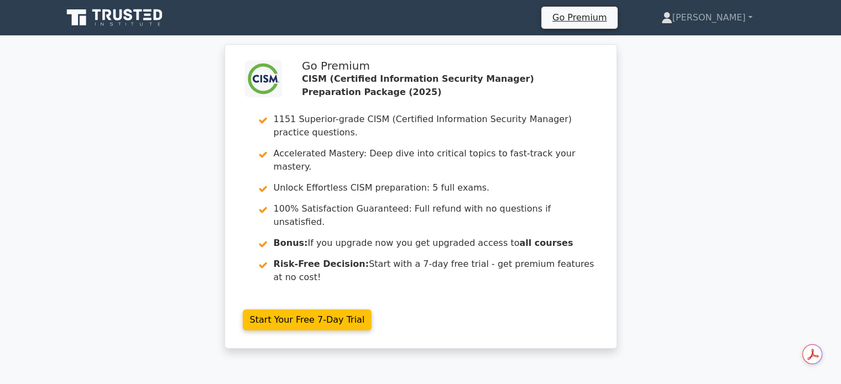
click at [138, 22] on icon at bounding box center [115, 17] width 106 height 21
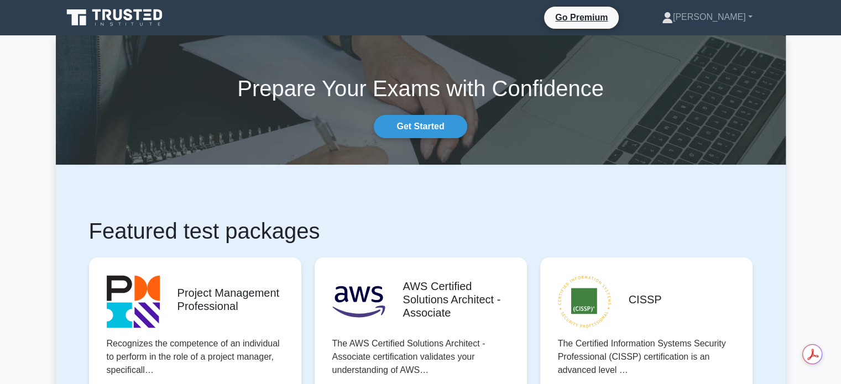
scroll to position [1480, 0]
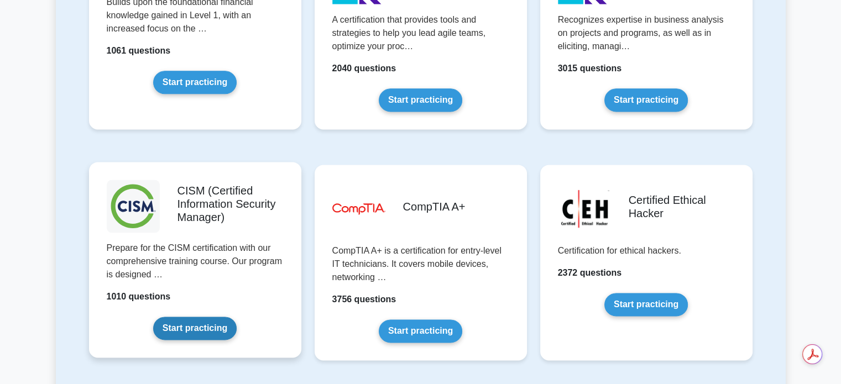
click at [208, 317] on link "Start practicing" at bounding box center [194, 328] width 83 height 23
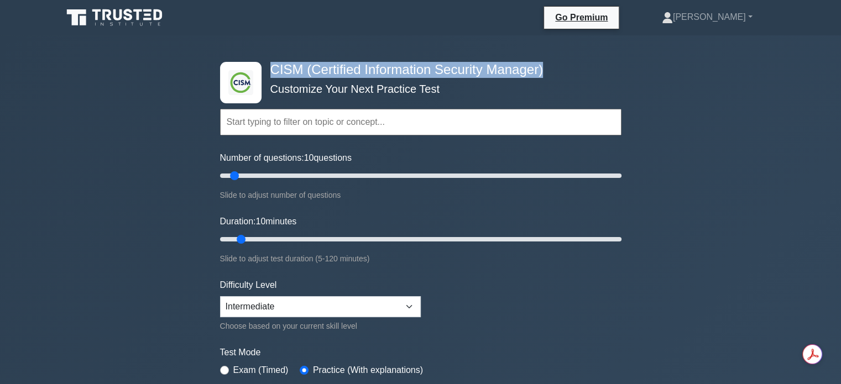
drag, startPoint x: 279, startPoint y: 70, endPoint x: 550, endPoint y: 70, distance: 271.0
click at [550, 70] on h4 "CISM (Certified Information Security Manager)" at bounding box center [416, 70] width 301 height 16
copy h4 "CISM (Certified Information Security Manager)"
